Goal: Task Accomplishment & Management: Manage account settings

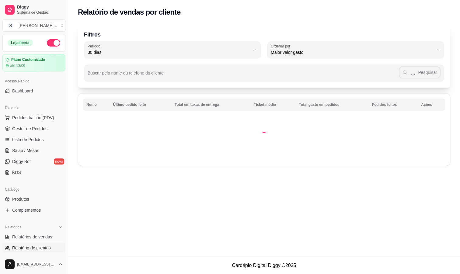
select select "30"
select select "HIGHEST_TOTAL_SPENT_WITH_ORDERS"
click at [43, 131] on span "Gestor de Pedidos" at bounding box center [29, 129] width 35 height 6
click at [42, 131] on span "Gestor de Pedidos" at bounding box center [29, 129] width 35 height 6
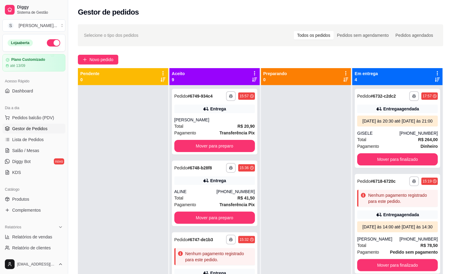
click at [328, 36] on div "Todos os pedidos" at bounding box center [314, 35] width 40 height 9
click at [294, 31] on input "Todos os pedidos" at bounding box center [294, 31] width 0 height 0
click at [312, 35] on div "Todos os pedidos" at bounding box center [314, 35] width 40 height 9
click at [294, 31] on input "Todos os pedidos" at bounding box center [294, 31] width 0 height 0
click at [312, 35] on div "Todos os pedidos" at bounding box center [314, 35] width 40 height 9
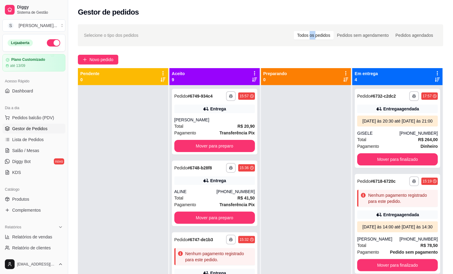
click at [294, 31] on input "Todos os pedidos" at bounding box center [294, 31] width 0 height 0
click at [312, 35] on div "Todos os pedidos" at bounding box center [314, 35] width 40 height 9
click at [294, 31] on input "Todos os pedidos" at bounding box center [294, 31] width 0 height 0
click at [312, 35] on div "Todos os pedidos" at bounding box center [314, 35] width 40 height 9
click at [294, 31] on input "Todos os pedidos" at bounding box center [294, 31] width 0 height 0
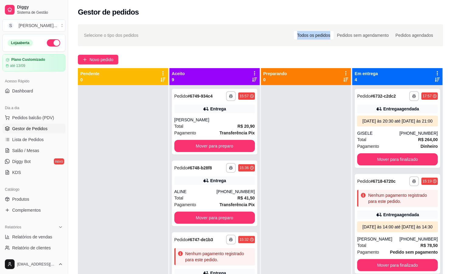
click at [312, 34] on div "Todos os pedidos" at bounding box center [314, 35] width 40 height 9
click at [294, 31] on input "Todos os pedidos" at bounding box center [294, 31] width 0 height 0
